Goal: Task Accomplishment & Management: Use online tool/utility

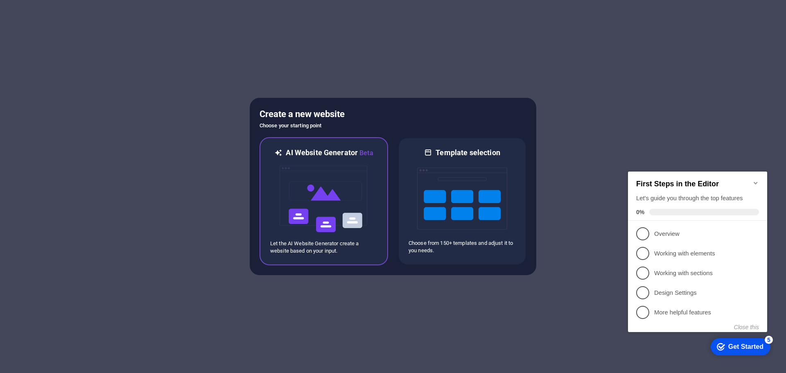
click at [320, 202] on img at bounding box center [324, 199] width 90 height 82
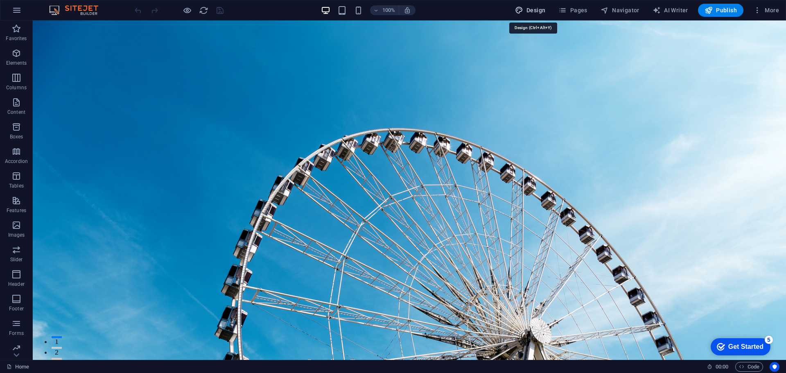
click at [529, 9] on span "Design" at bounding box center [530, 10] width 31 height 8
select select "rem"
select select "200"
select select "px"
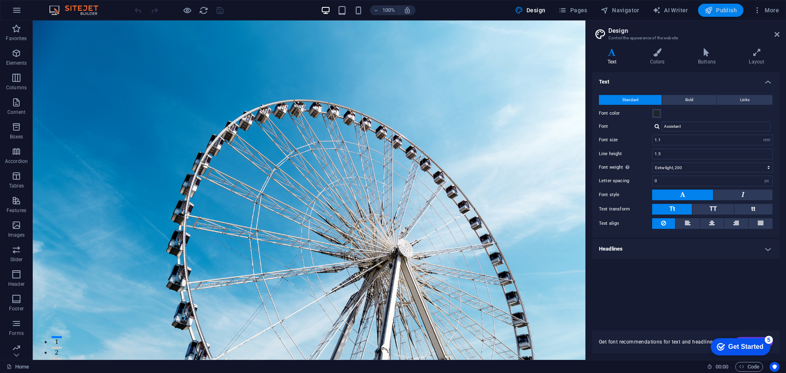
click at [727, 10] on span "Publish" at bounding box center [721, 10] width 32 height 8
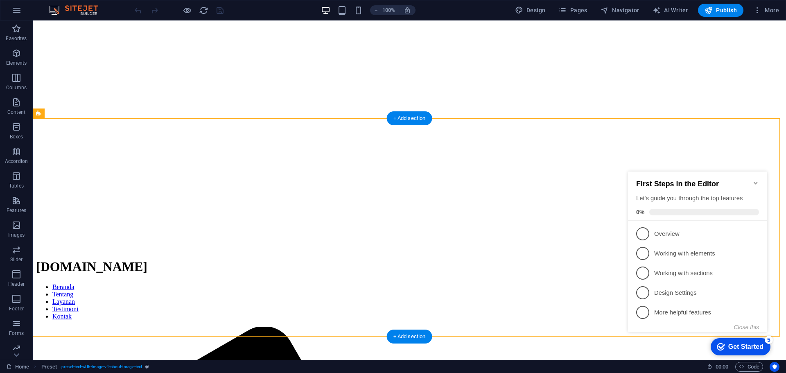
scroll to position [82, 0]
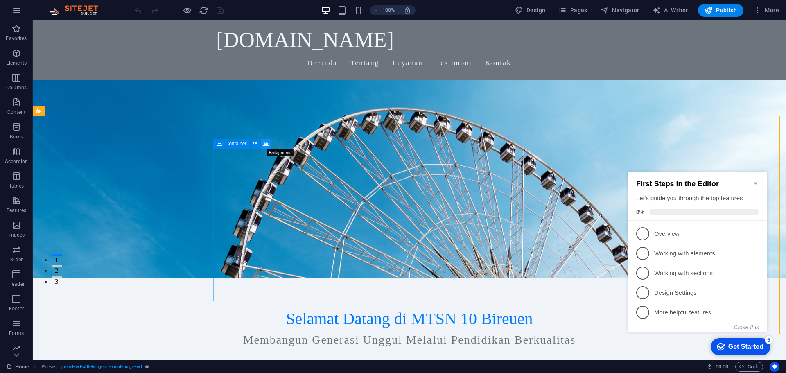
click at [267, 145] on icon at bounding box center [266, 143] width 6 height 9
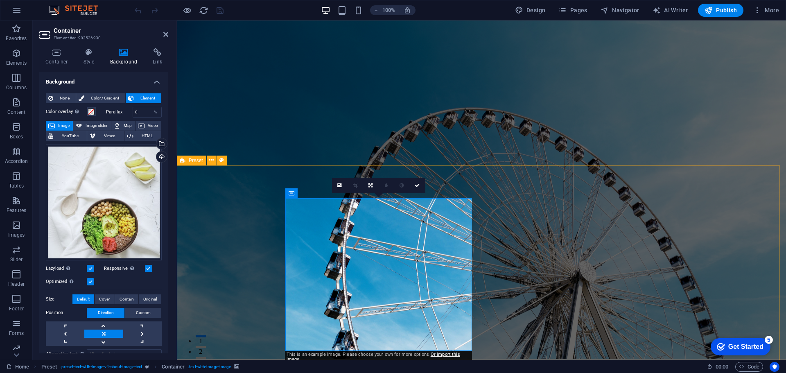
scroll to position [0, 0]
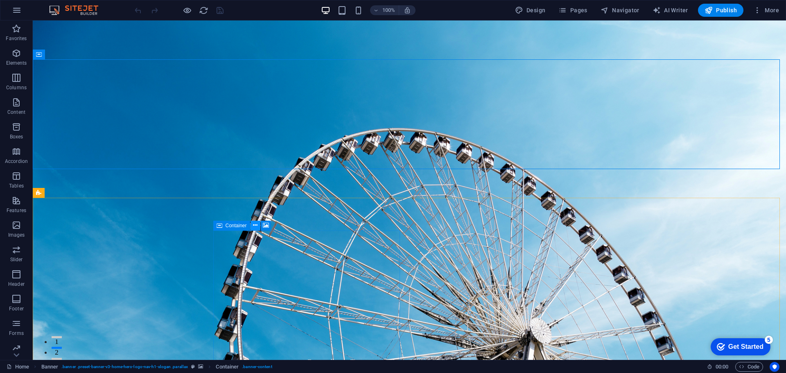
click at [258, 226] on icon at bounding box center [255, 225] width 5 height 9
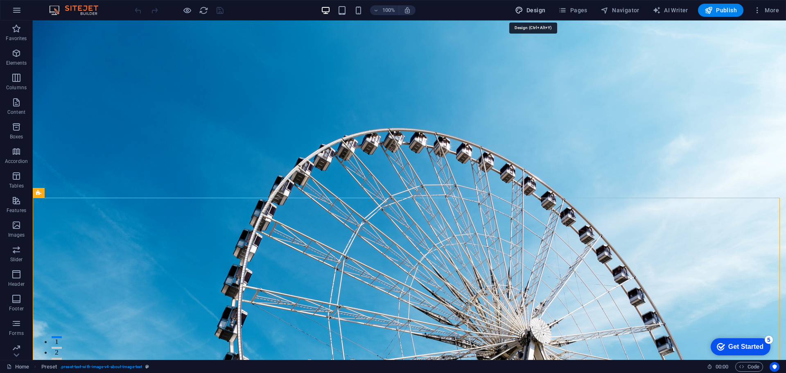
click at [527, 7] on span "Design" at bounding box center [530, 10] width 31 height 8
select select "rem"
select select "200"
select select "px"
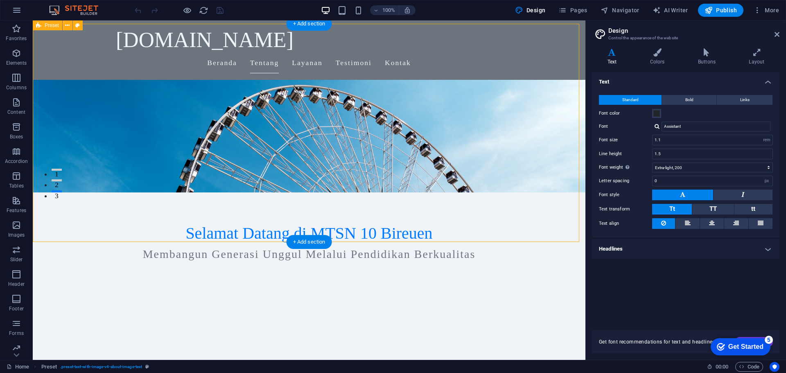
scroll to position [164, 0]
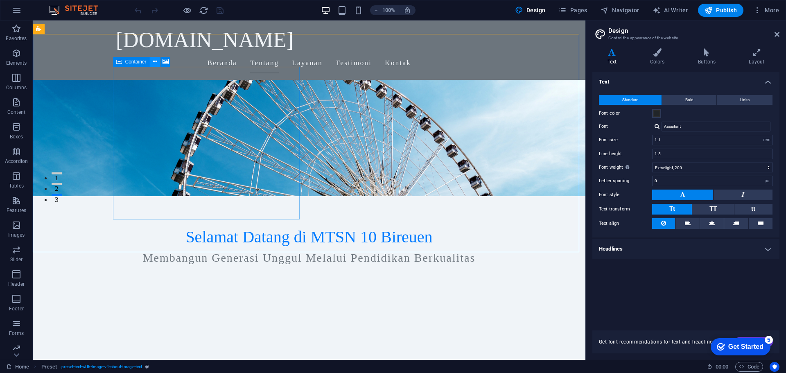
click at [159, 63] on button at bounding box center [155, 62] width 10 height 10
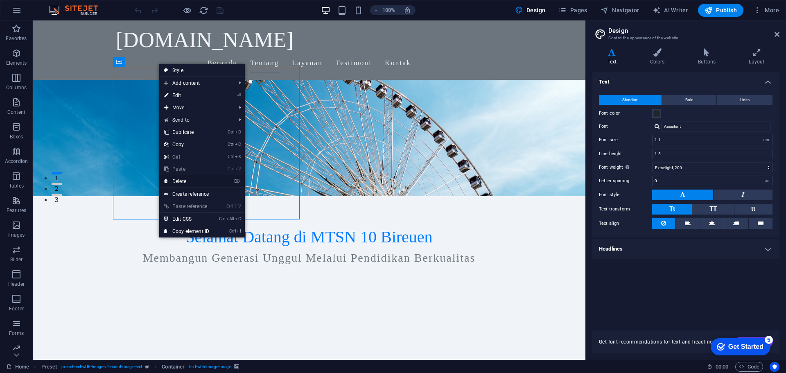
click at [173, 181] on link "⌦ Delete" at bounding box center [186, 181] width 55 height 12
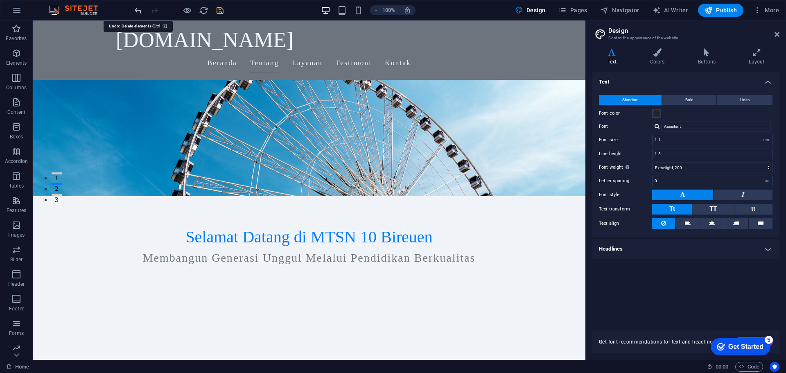
click at [139, 6] on icon "undo" at bounding box center [138, 10] width 9 height 9
click at [21, 228] on icon "button" at bounding box center [16, 225] width 10 height 10
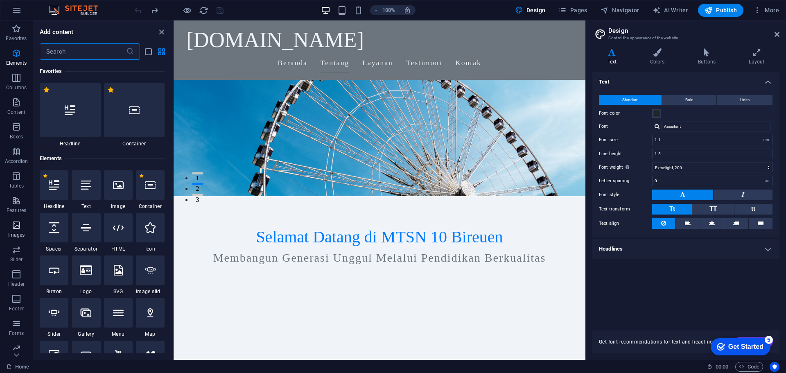
scroll to position [4153, 0]
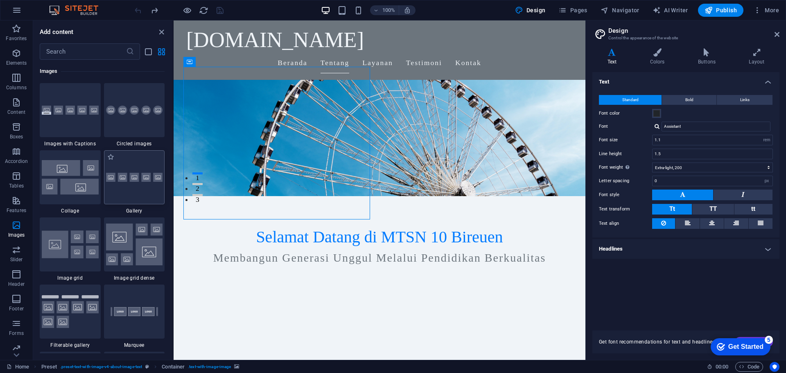
click at [150, 179] on img at bounding box center [134, 177] width 57 height 9
click at [174, 179] on div "Drag here to replace the existing content. Press “Ctrl” if you want to create a…" at bounding box center [380, 190] width 412 height 340
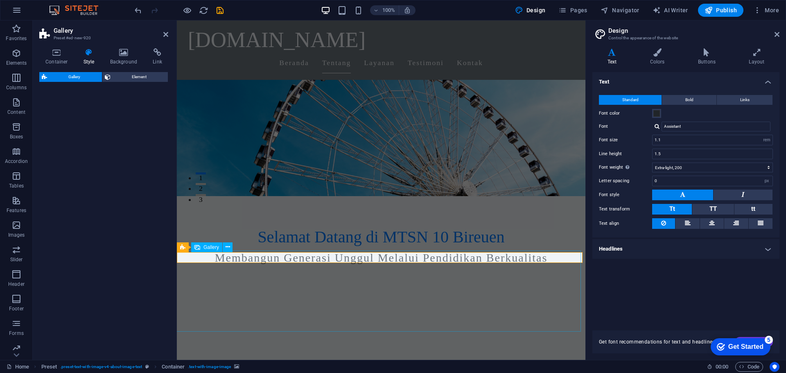
select select "rem"
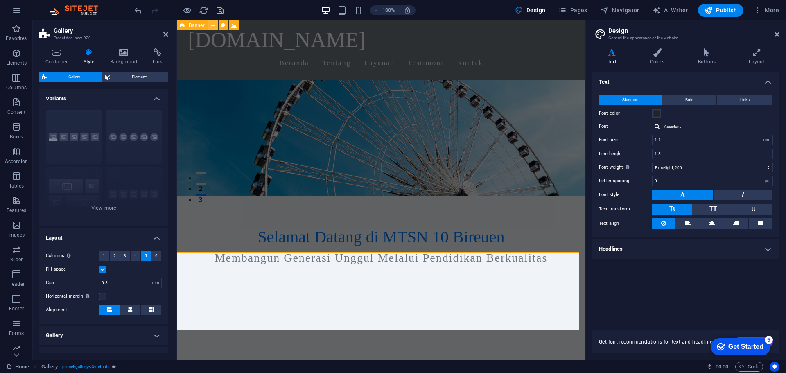
click at [214, 26] on icon at bounding box center [213, 25] width 5 height 9
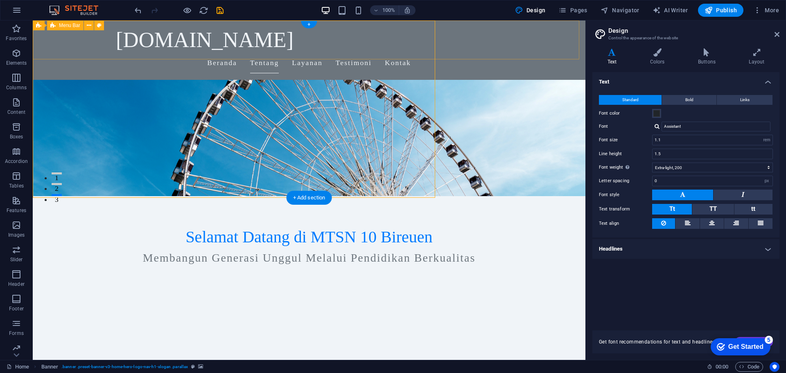
scroll to position [0, 0]
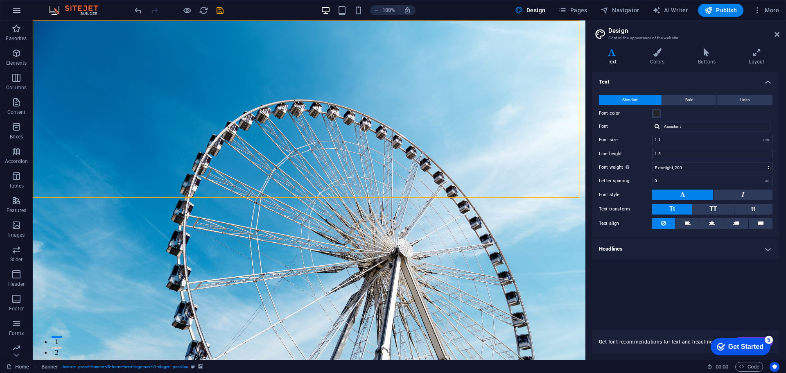
click at [18, 14] on icon "button" at bounding box center [17, 10] width 10 height 10
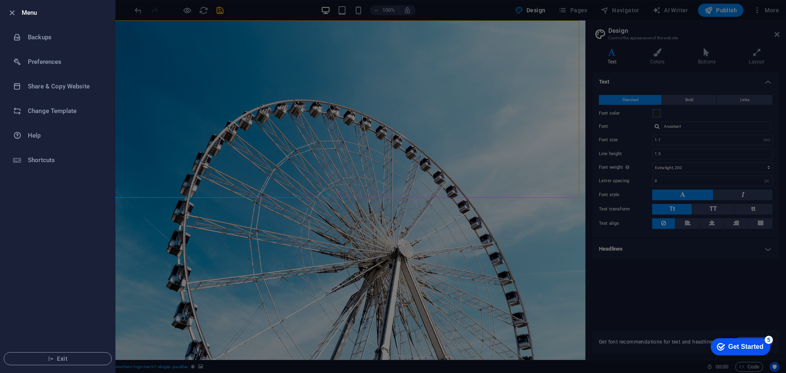
click at [206, 36] on div at bounding box center [393, 186] width 786 height 373
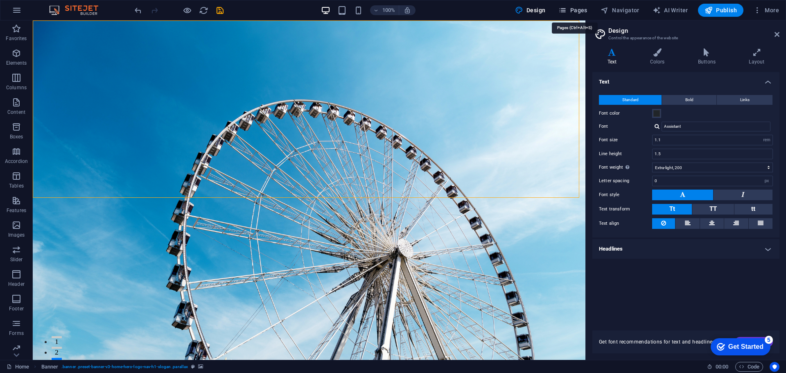
click at [584, 9] on span "Pages" at bounding box center [573, 10] width 29 height 8
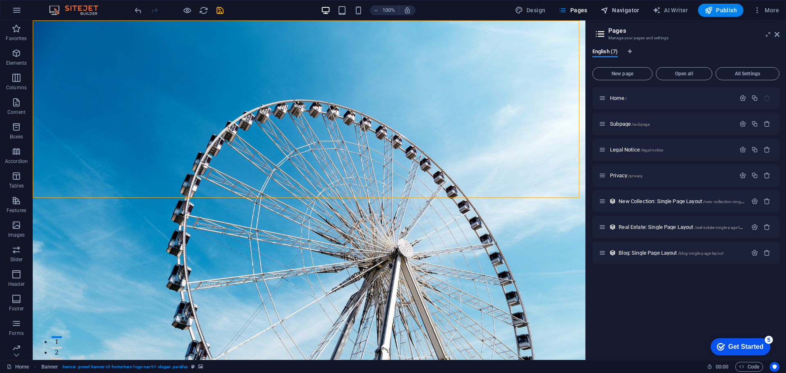
click at [621, 7] on span "Navigator" at bounding box center [620, 10] width 39 height 8
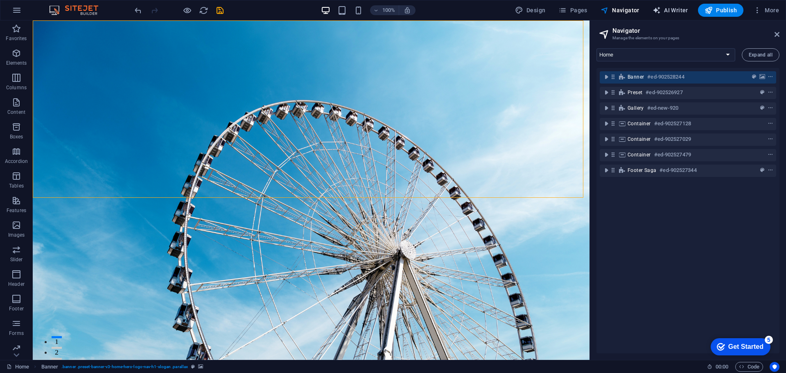
click at [666, 9] on span "AI Writer" at bounding box center [671, 10] width 36 height 8
select select "English"
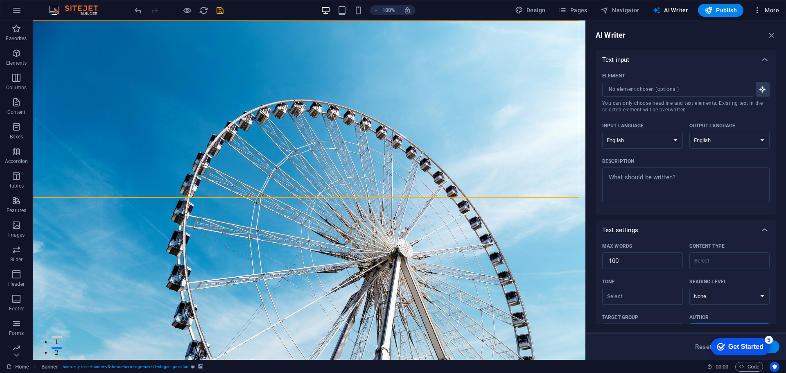
click at [770, 10] on span "More" at bounding box center [767, 10] width 26 height 8
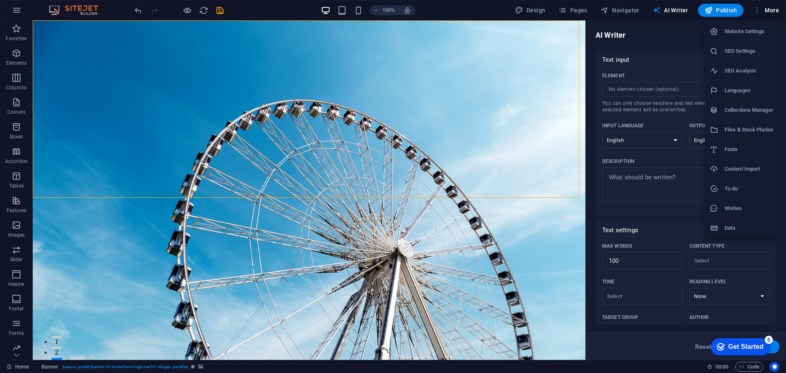
click at [750, 131] on h6 "Files & Stock Photos" at bounding box center [749, 130] width 49 height 10
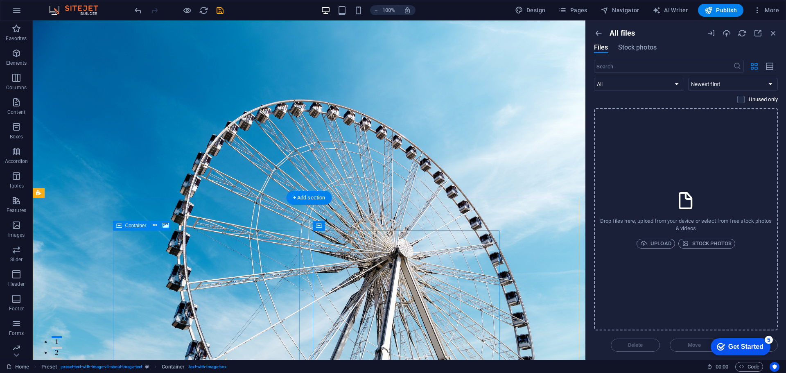
click at [166, 225] on icon at bounding box center [166, 225] width 6 height 9
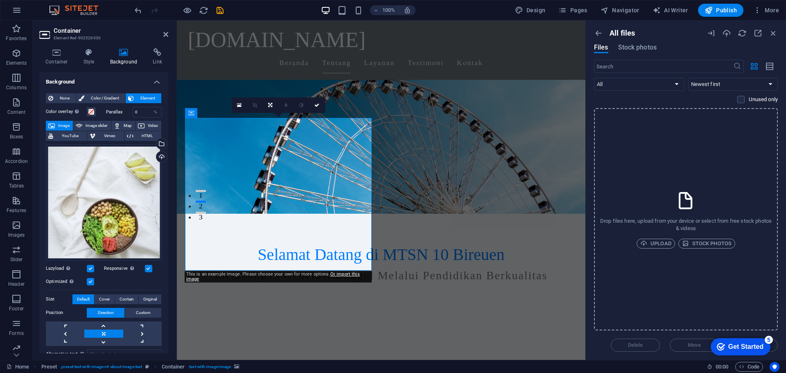
scroll to position [164, 0]
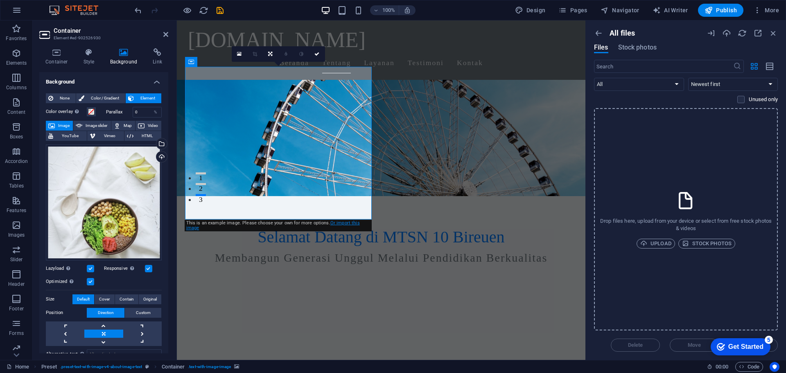
click at [341, 223] on link "Or import this image" at bounding box center [273, 225] width 174 height 10
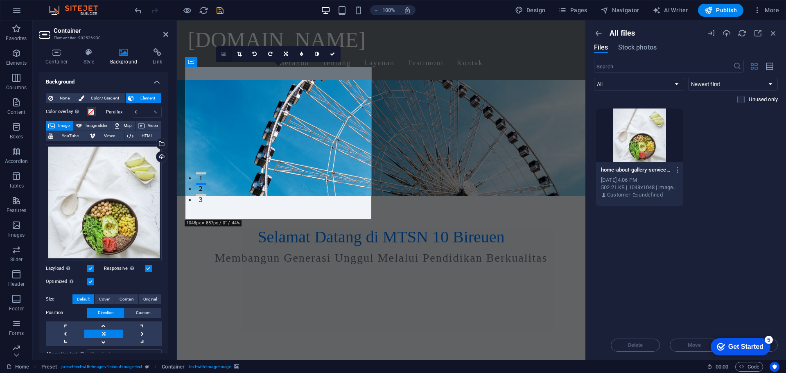
click at [227, 56] on link at bounding box center [224, 54] width 16 height 16
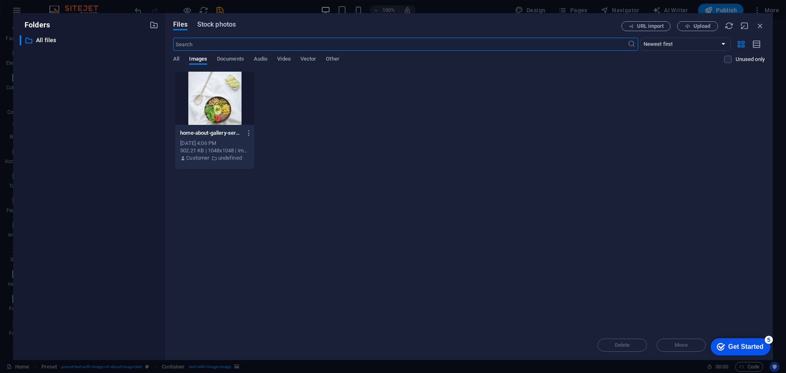
click at [221, 23] on span "Stock photos" at bounding box center [216, 25] width 39 height 10
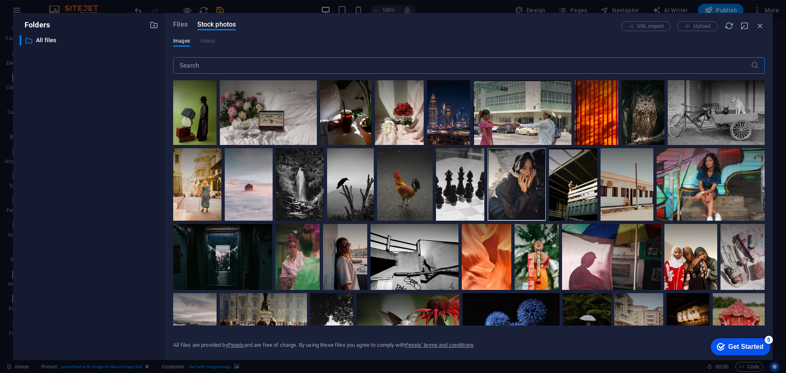
click at [273, 59] on input "text" at bounding box center [462, 65] width 578 height 16
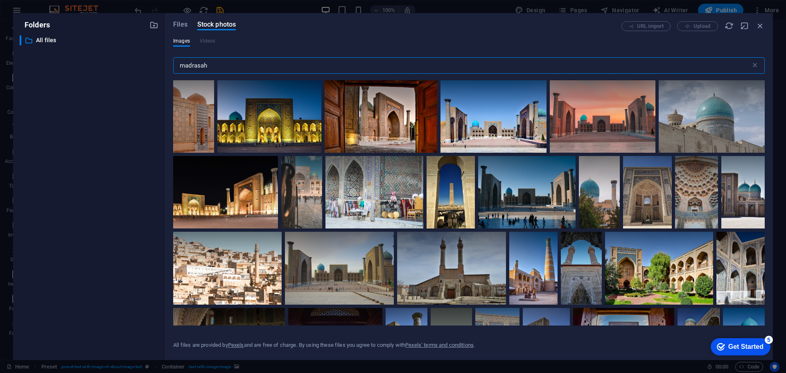
click at [231, 66] on input "madrasah" at bounding box center [462, 65] width 578 height 16
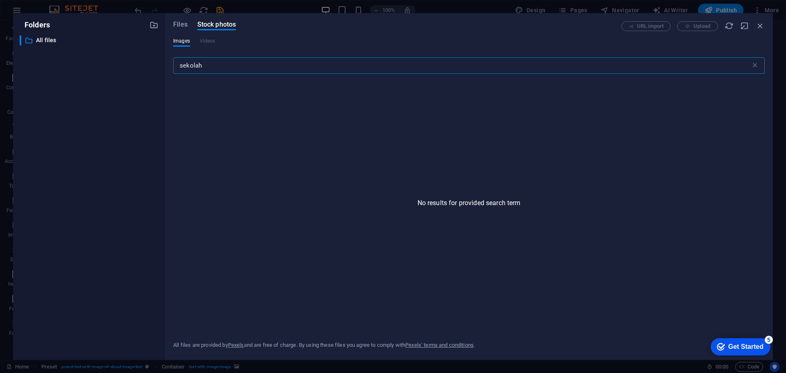
type input "sekolah"
click at [186, 24] on span "Files" at bounding box center [180, 25] width 14 height 10
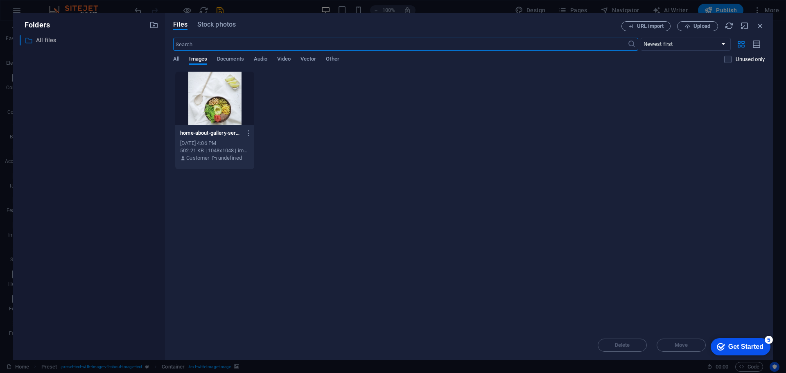
click at [43, 41] on p "All files" at bounding box center [89, 40] width 107 height 9
click at [205, 93] on div at bounding box center [214, 98] width 79 height 53
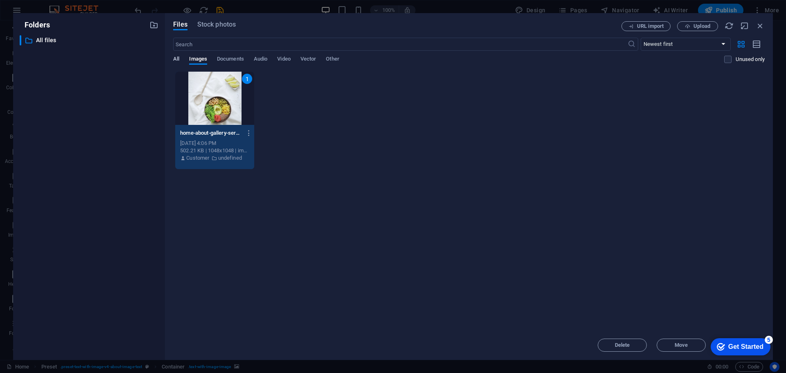
click at [176, 59] on span "All" at bounding box center [176, 59] width 6 height 11
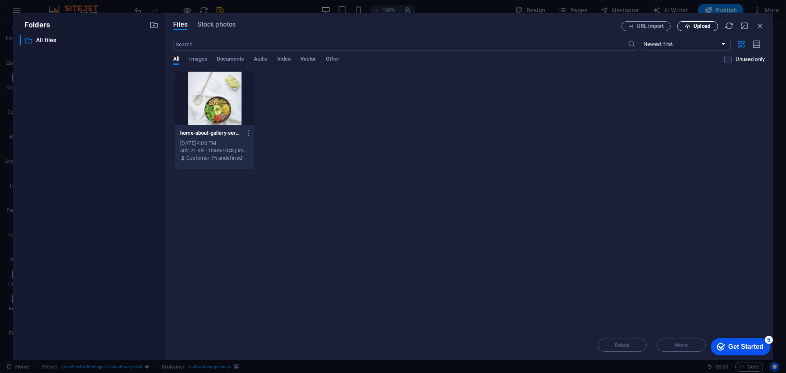
click at [695, 27] on span "Upload" at bounding box center [702, 26] width 17 height 5
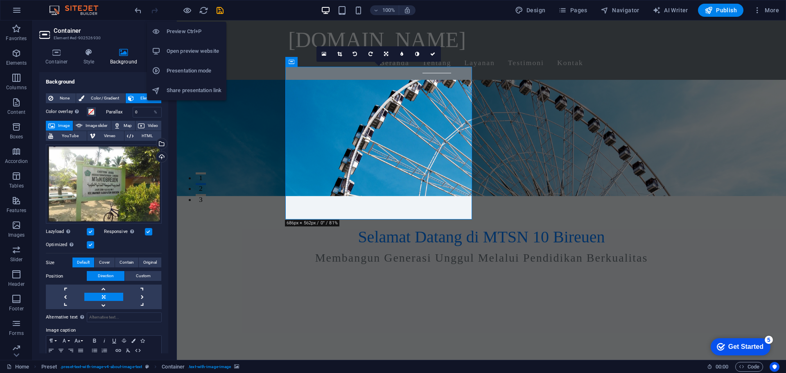
click at [181, 33] on h6 "Preview Ctrl+P" at bounding box center [194, 32] width 55 height 10
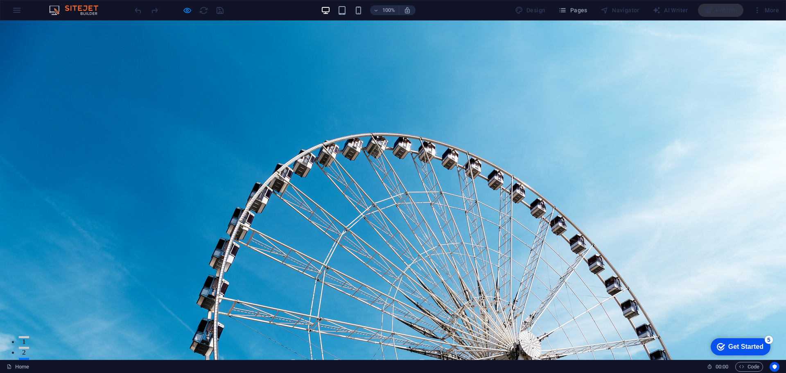
click at [298, 327] on span "mtsn10bireuen.my.id" at bounding box center [289, 339] width 178 height 24
click at [219, 327] on span "mtsn10bireuen.my.id" at bounding box center [289, 339] width 178 height 24
click at [250, 327] on span "mtsn10bireuen.my.id" at bounding box center [289, 339] width 178 height 24
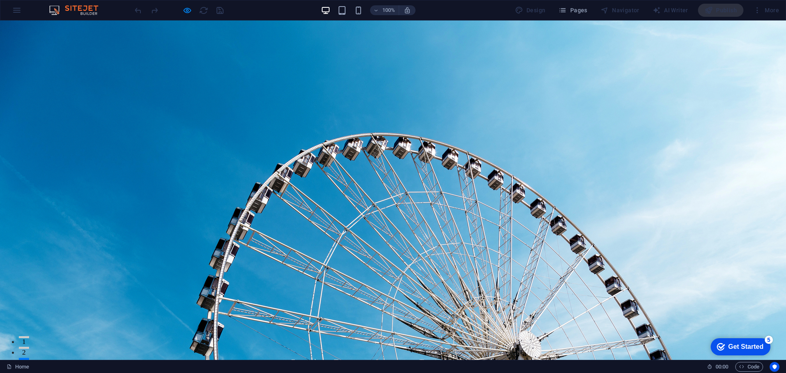
click at [293, 327] on span "mtsn10bireuen.my.id" at bounding box center [289, 339] width 178 height 24
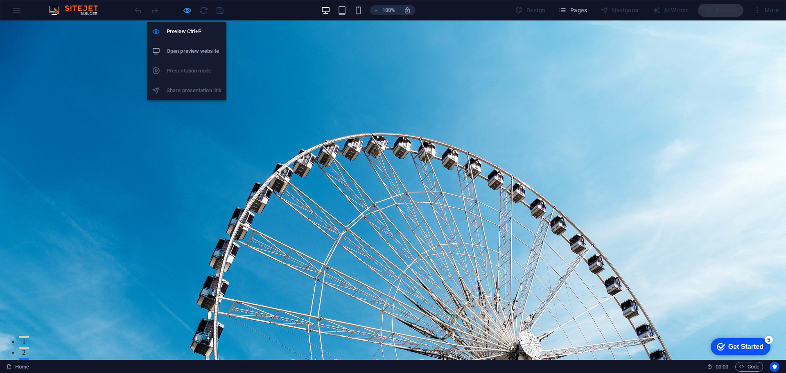
click at [186, 11] on icon "button" at bounding box center [187, 10] width 9 height 9
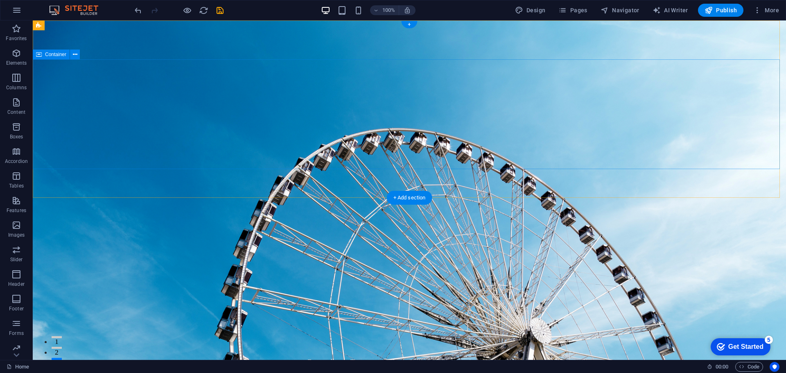
click at [279, 326] on div "mtsn10bireuen.my.id" at bounding box center [409, 339] width 387 height 26
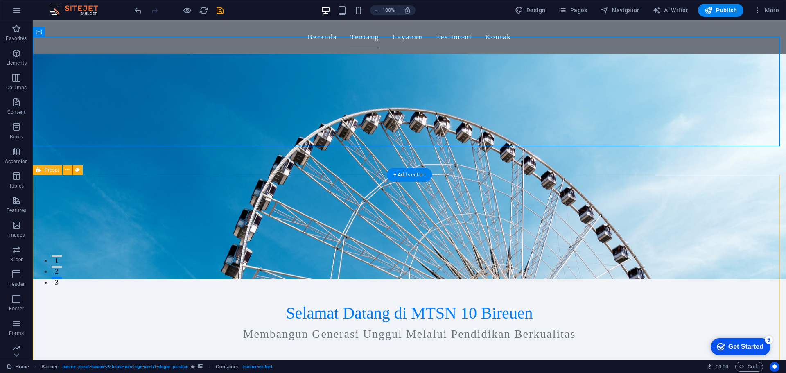
scroll to position [82, 0]
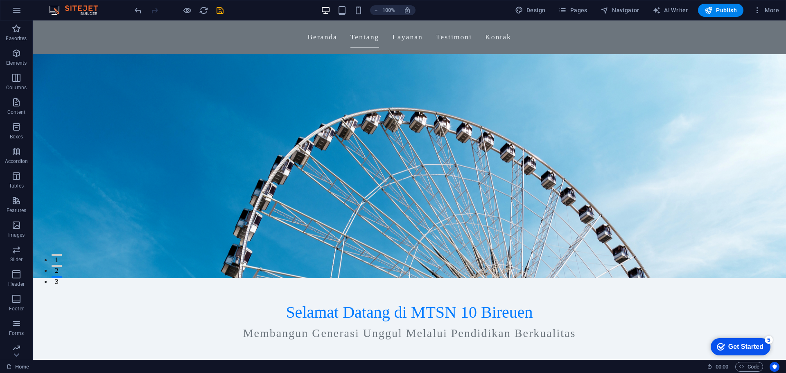
click at [741, 351] on div "checkmark Get Started 5" at bounding box center [741, 346] width 60 height 17
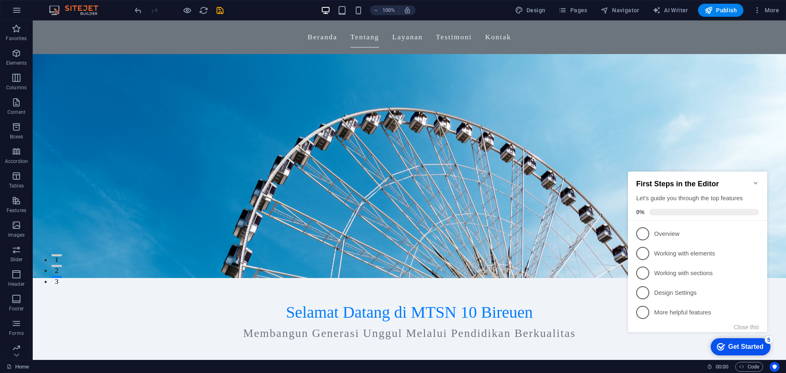
click at [719, 347] on icon "checkmark" at bounding box center [721, 347] width 8 height 8
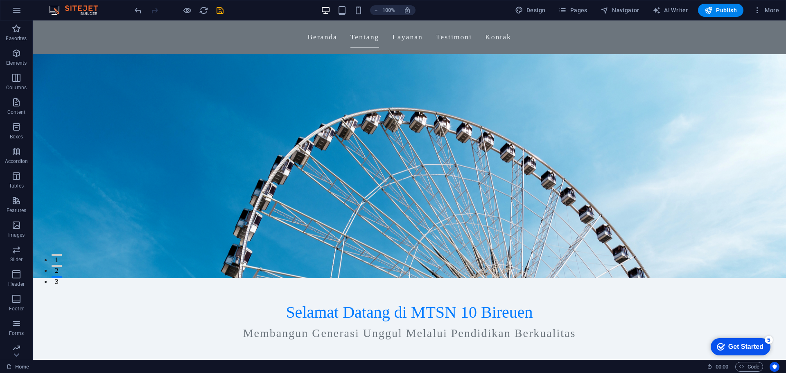
click at [725, 351] on icon "checkmark" at bounding box center [721, 347] width 8 height 8
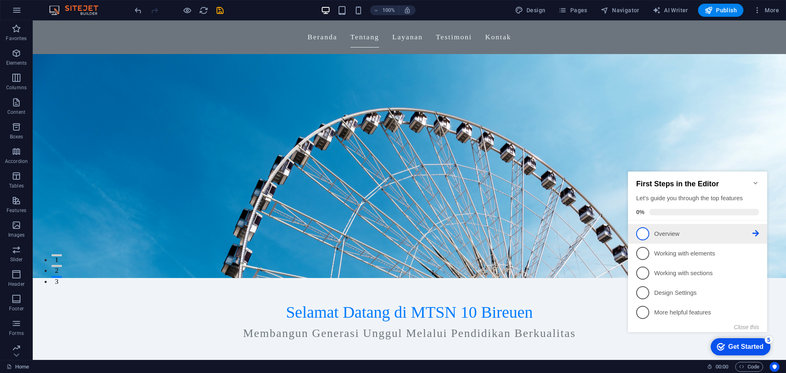
click at [642, 229] on span "1" at bounding box center [643, 233] width 13 height 13
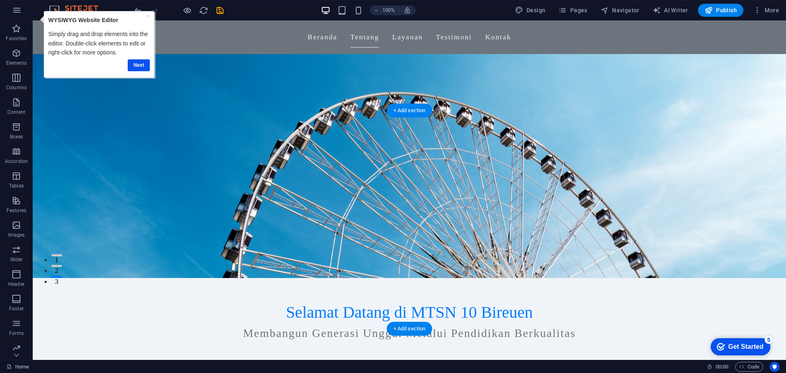
scroll to position [287, 0]
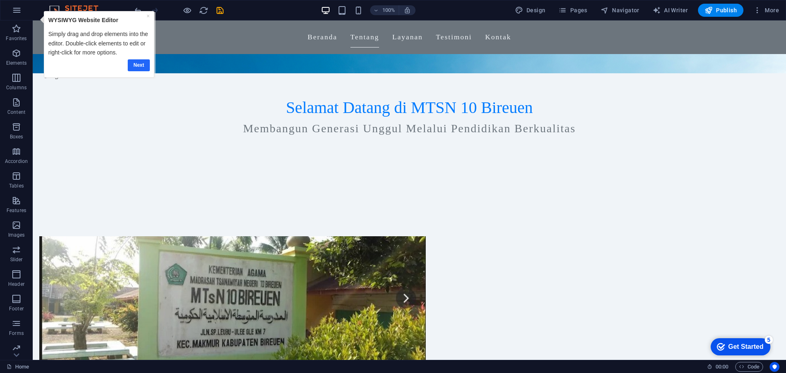
click at [138, 67] on link "Next" at bounding box center [139, 65] width 22 height 12
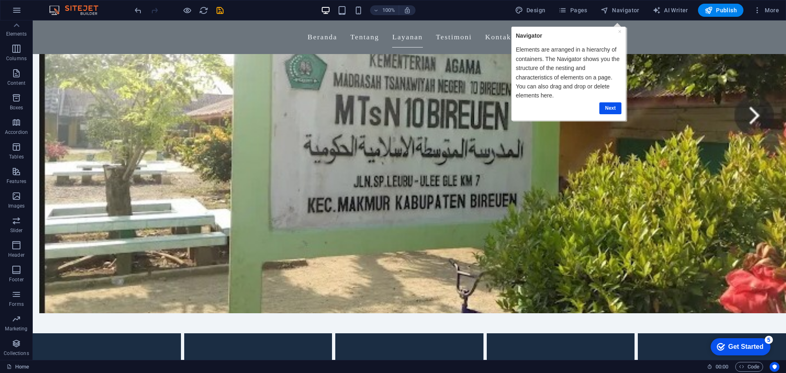
scroll to position [532, 0]
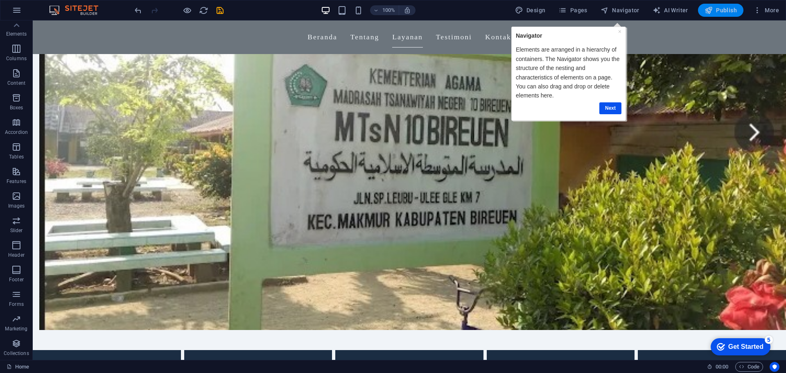
click at [724, 5] on button "Publish" at bounding box center [720, 10] width 45 height 13
click at [611, 105] on link "Next" at bounding box center [611, 108] width 22 height 12
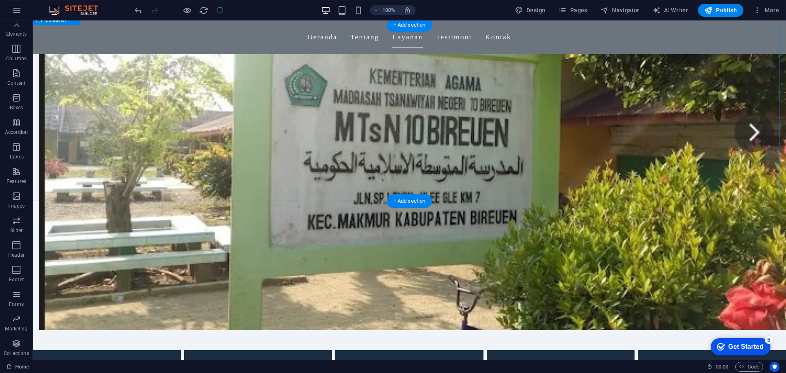
scroll to position [0, 0]
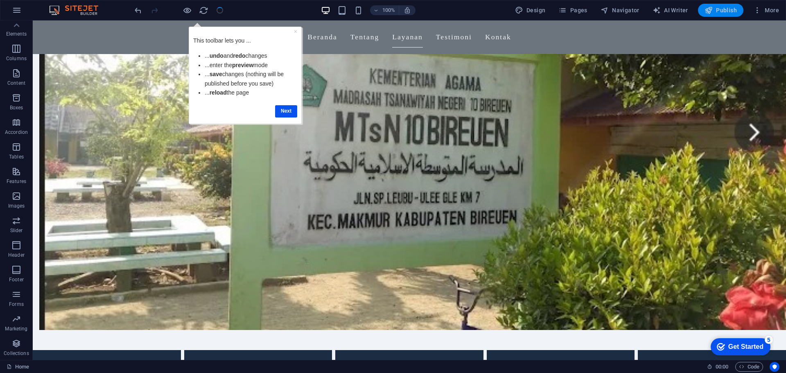
click at [720, 10] on span "Publish" at bounding box center [721, 10] width 32 height 8
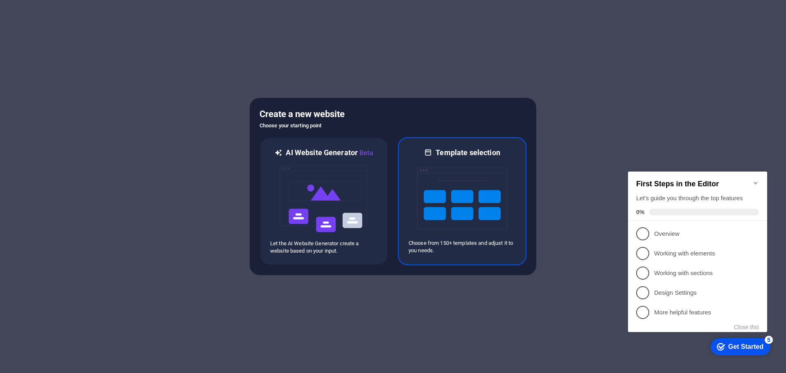
click at [463, 191] on img at bounding box center [462, 199] width 90 height 82
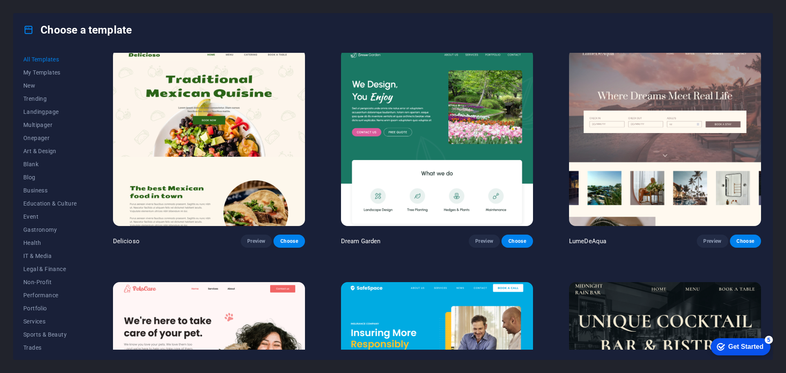
scroll to position [1638, 0]
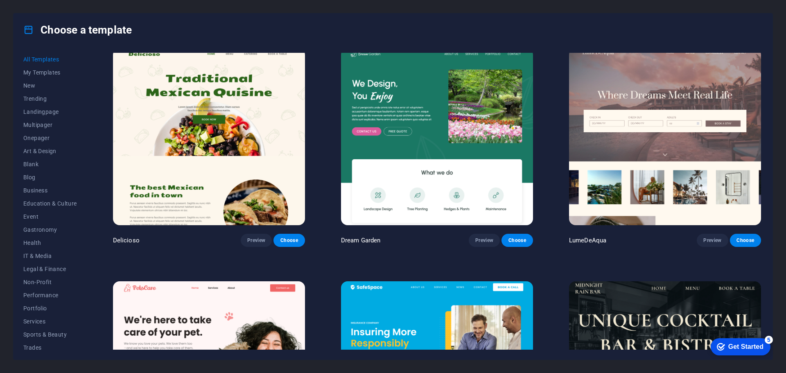
click at [414, 114] on img at bounding box center [437, 136] width 192 height 177
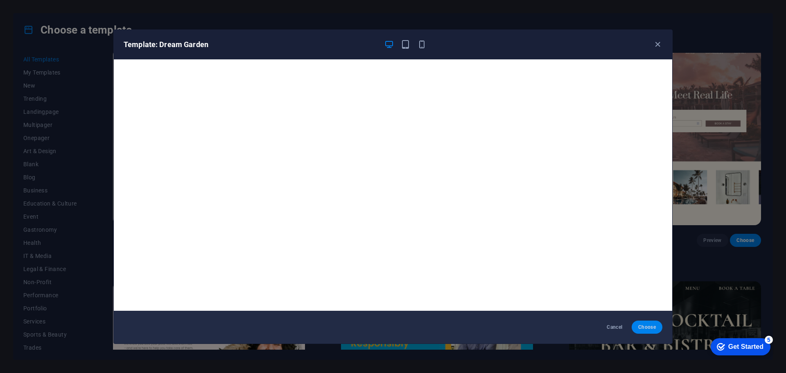
click at [634, 327] on button "Choose" at bounding box center [647, 327] width 31 height 13
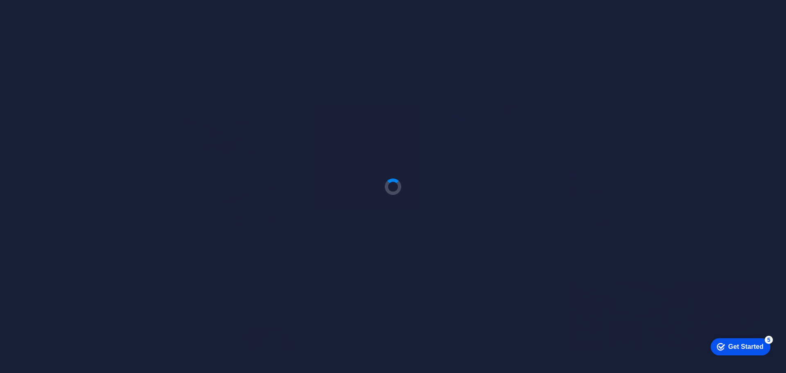
click at [298, 294] on div at bounding box center [393, 186] width 786 height 373
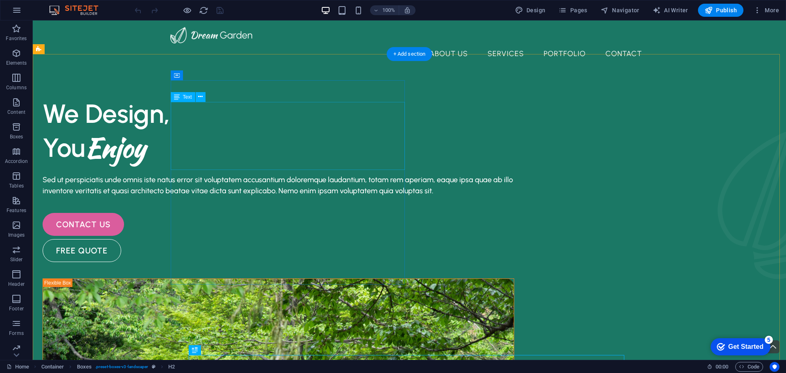
click at [229, 118] on div "We Design, You Enjoy" at bounding box center [279, 131] width 472 height 68
click at [206, 119] on div "We Design, You Enjoy" at bounding box center [279, 131] width 472 height 68
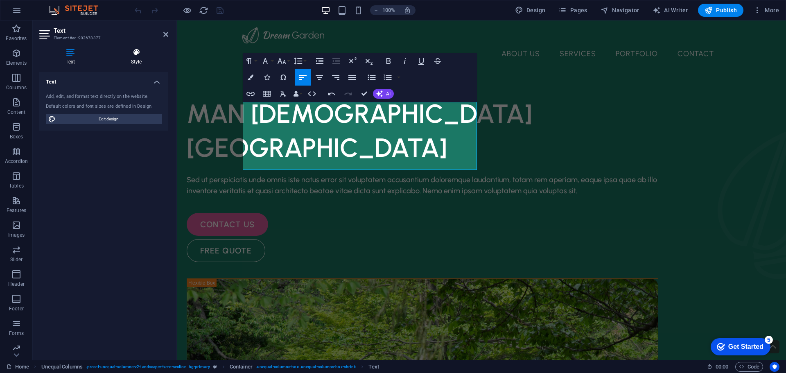
click at [131, 57] on h4 "Style" at bounding box center [136, 56] width 64 height 17
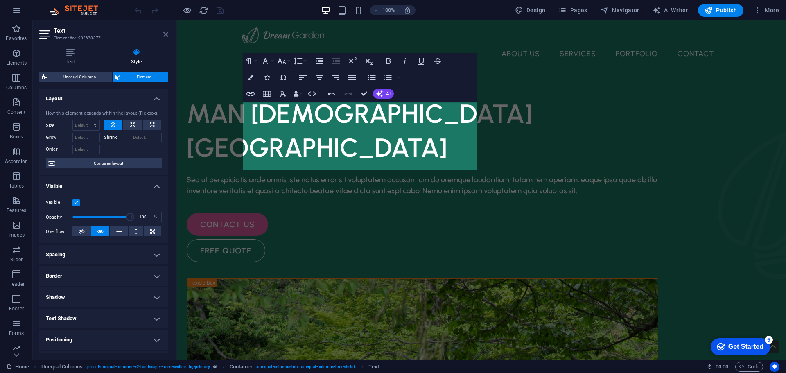
click at [165, 34] on icon at bounding box center [165, 34] width 5 height 7
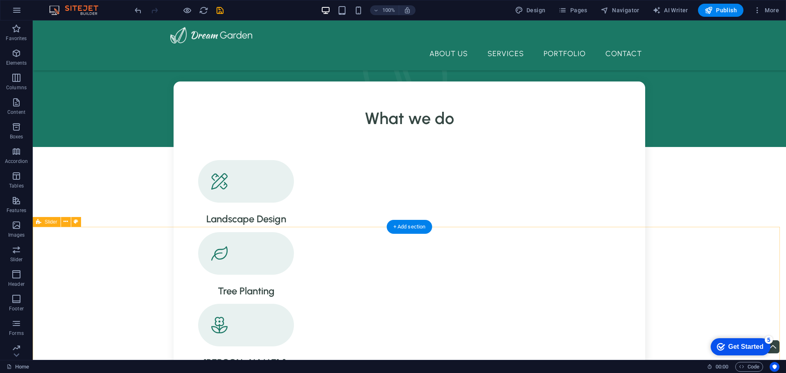
scroll to position [737, 0]
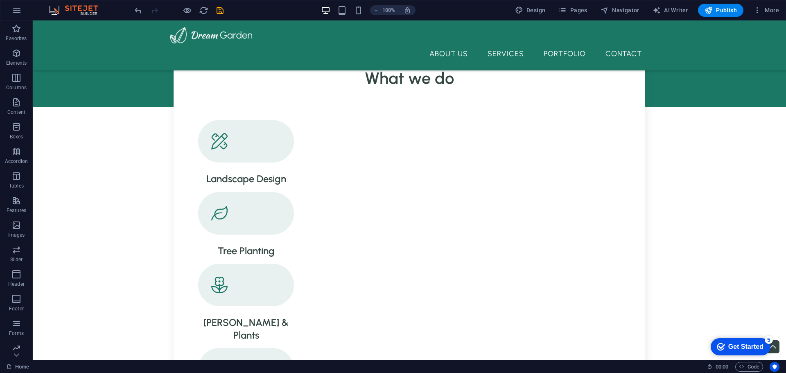
click at [730, 347] on div "Get Started" at bounding box center [746, 346] width 35 height 7
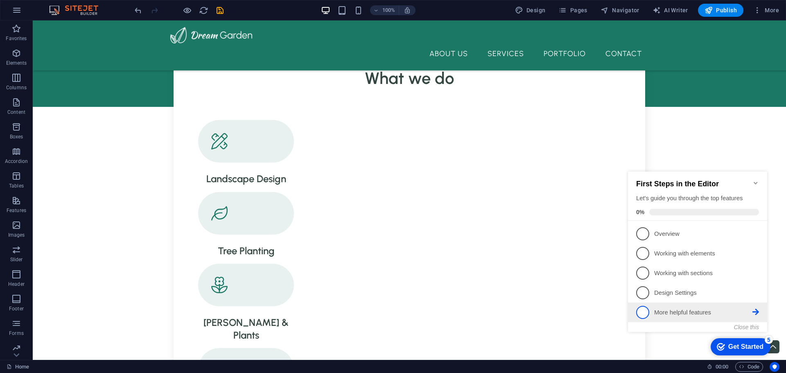
click at [673, 314] on p "More helpful features - incomplete" at bounding box center [704, 312] width 98 height 9
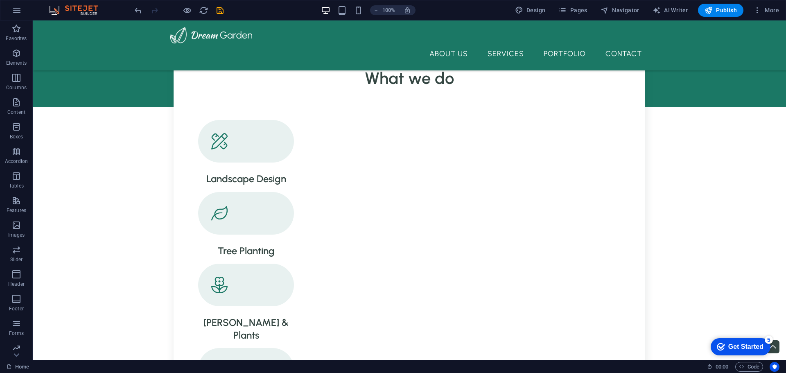
scroll to position [0, 0]
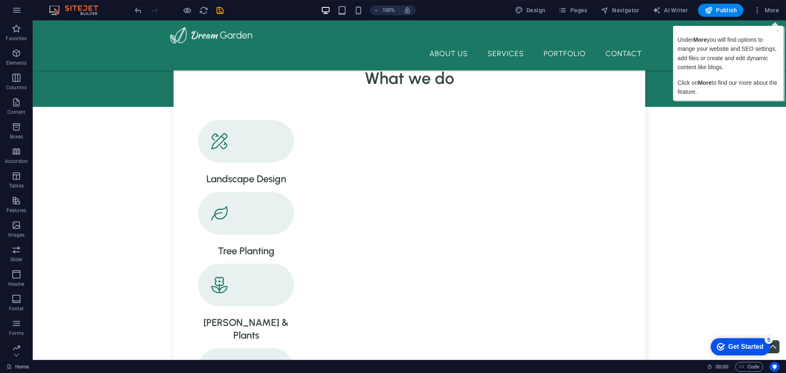
click at [723, 346] on div "checkmark Get Started 5" at bounding box center [740, 347] width 47 height 8
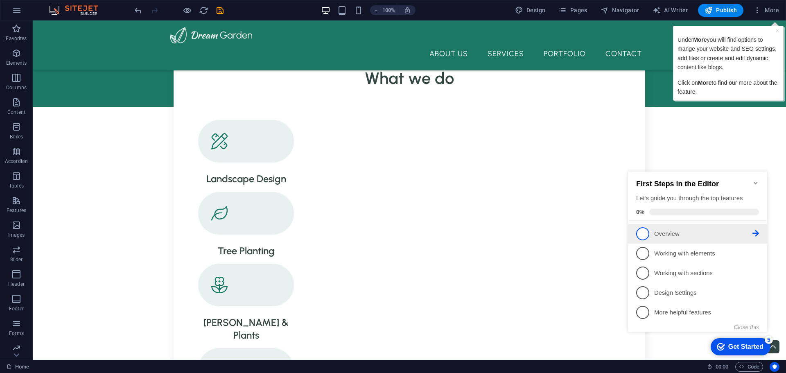
click at [646, 233] on span "1" at bounding box center [643, 233] width 13 height 13
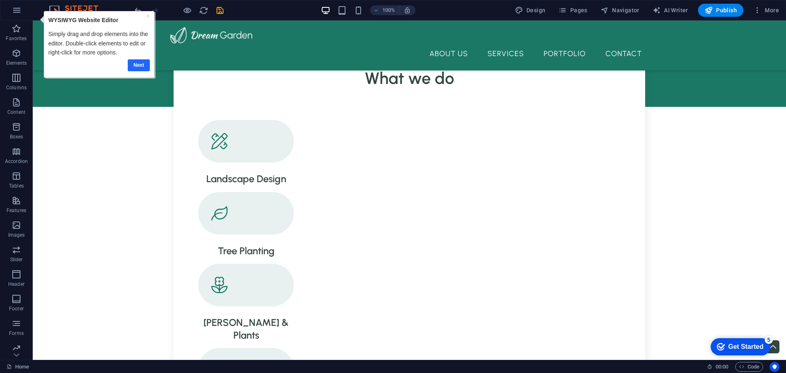
click at [147, 64] on link "Next" at bounding box center [139, 65] width 22 height 12
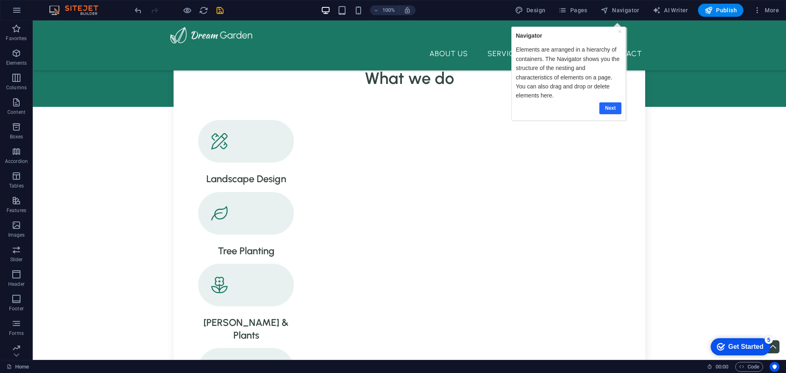
click at [615, 107] on link "Next" at bounding box center [611, 108] width 22 height 12
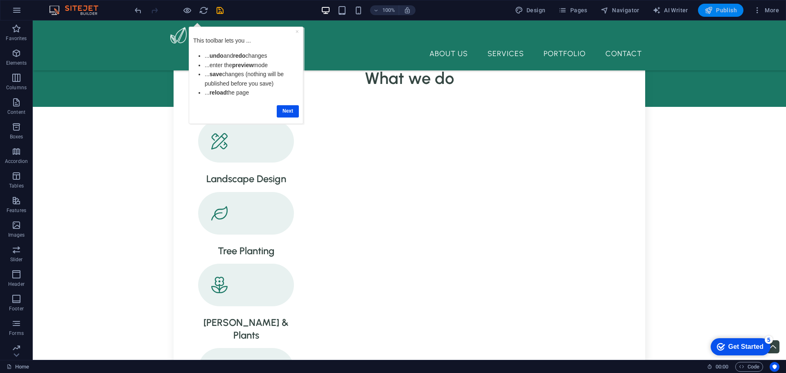
click at [722, 8] on span "Publish" at bounding box center [721, 10] width 32 height 8
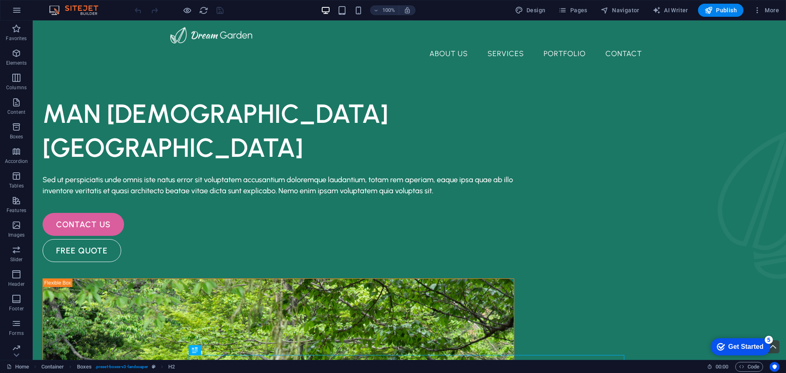
click at [740, 348] on div "Get Started" at bounding box center [746, 346] width 35 height 7
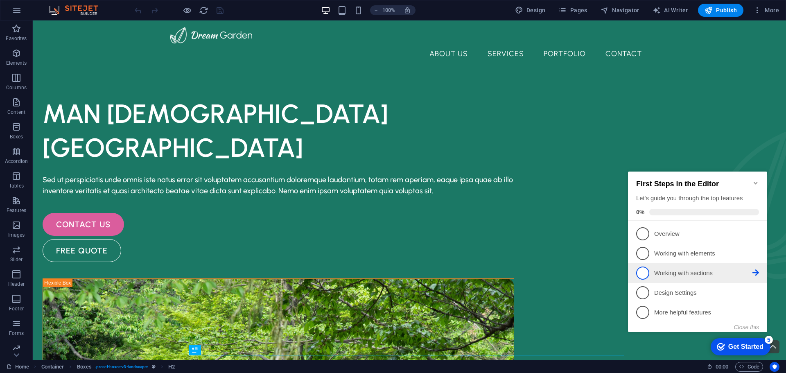
click at [642, 268] on span "3" at bounding box center [643, 273] width 13 height 13
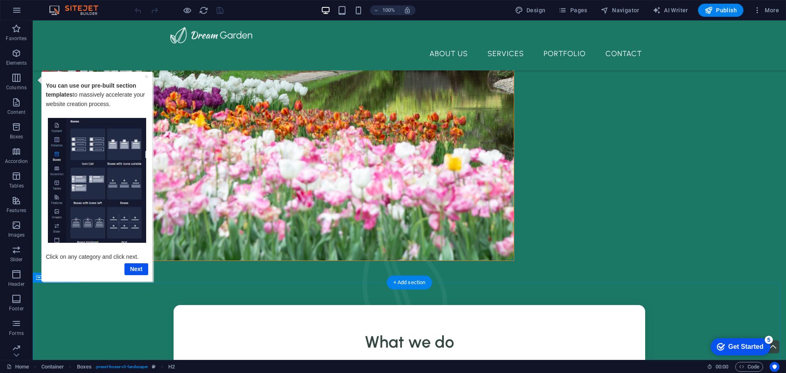
scroll to position [573, 0]
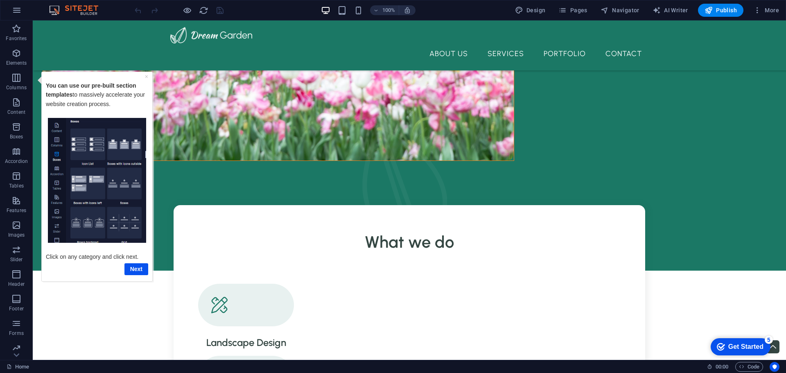
click at [727, 340] on div "checkmark Get Started 5" at bounding box center [741, 346] width 60 height 17
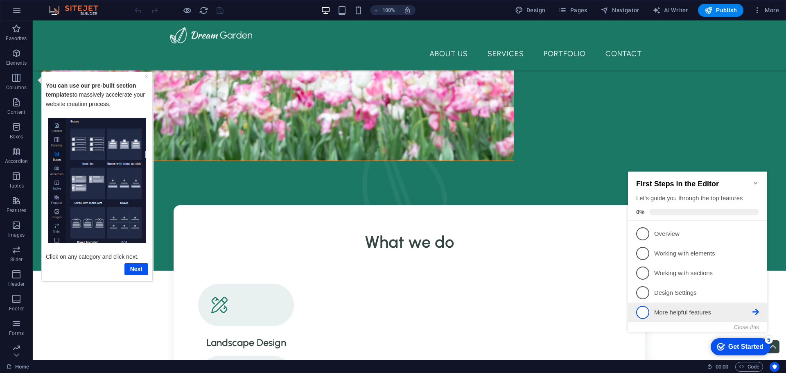
click at [682, 314] on p "More helpful features - incomplete" at bounding box center [704, 312] width 98 height 9
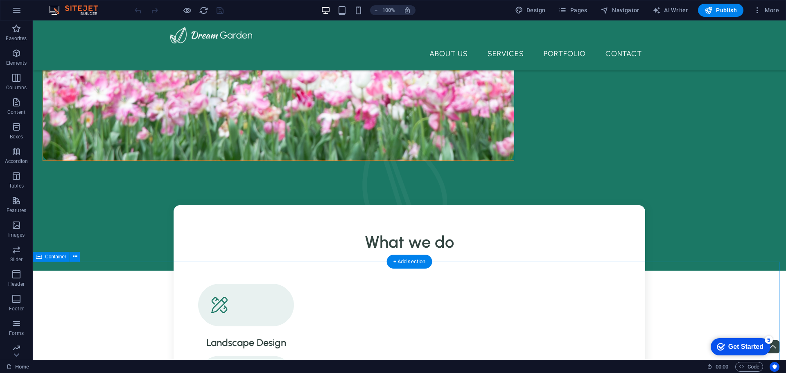
scroll to position [0, 0]
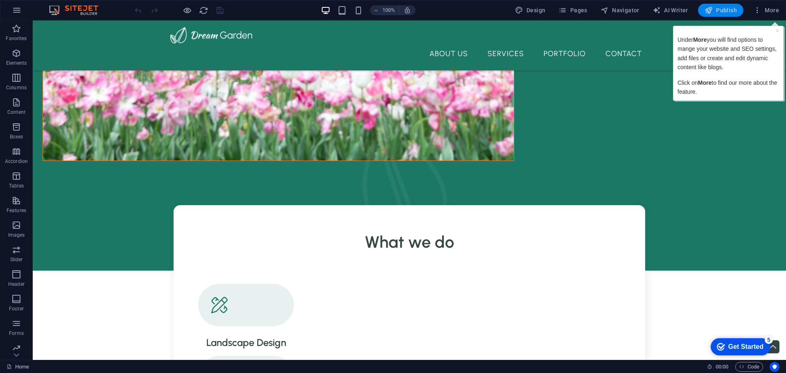
click at [723, 14] on button "Publish" at bounding box center [720, 10] width 45 height 13
